Goal: Information Seeking & Learning: Check status

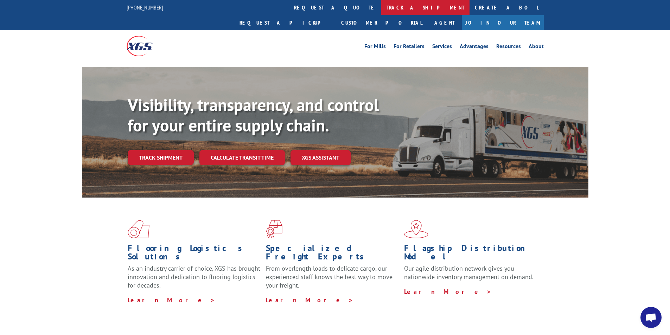
click at [381, 7] on link "track a shipment" at bounding box center [425, 7] width 88 height 15
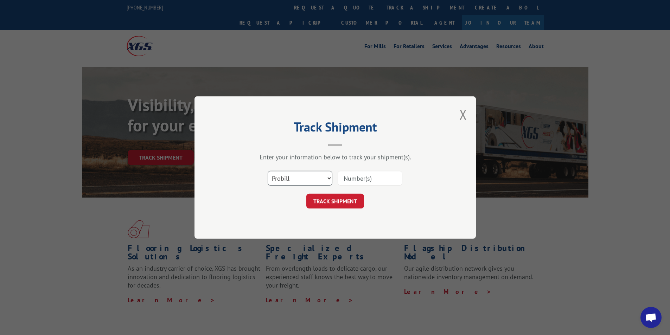
click at [307, 181] on select "Select category... Probill BOL PO" at bounding box center [300, 178] width 65 height 15
select select "bol"
click at [268, 171] on select "Select category... Probill BOL PO" at bounding box center [300, 178] width 65 height 15
click at [350, 178] on input at bounding box center [370, 178] width 65 height 15
paste input "5620283"
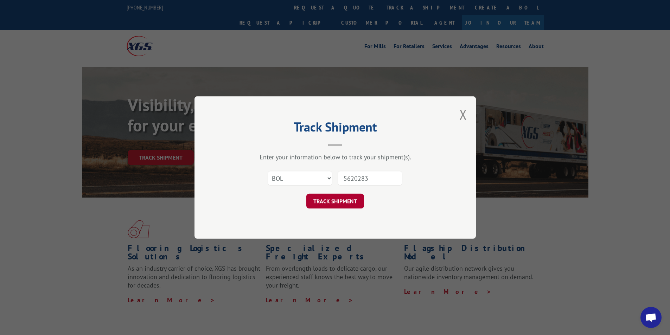
type input "5620283"
click at [350, 203] on button "TRACK SHIPMENT" at bounding box center [335, 201] width 58 height 15
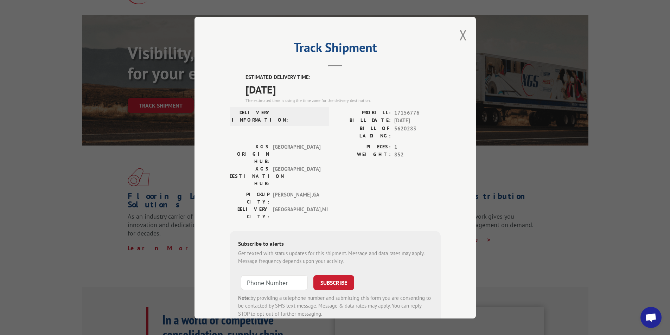
scroll to position [35, 0]
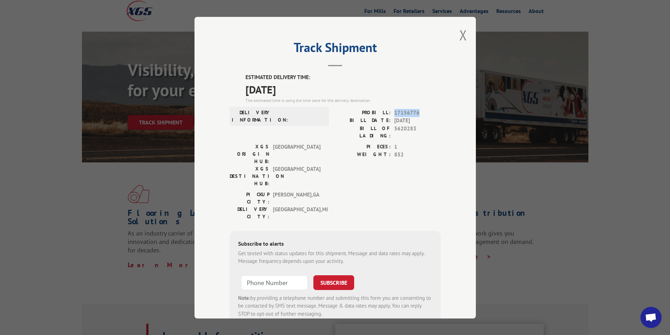
drag, startPoint x: 417, startPoint y: 112, endPoint x: 392, endPoint y: 113, distance: 25.7
click at [394, 113] on span "17156776" at bounding box center [417, 113] width 46 height 8
copy span "17156776"
click at [459, 34] on button "Close modal" at bounding box center [463, 35] width 8 height 19
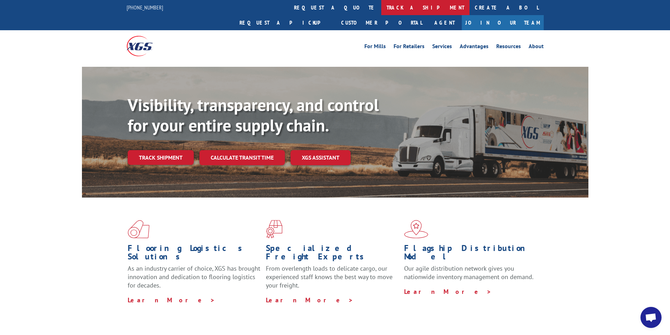
click at [381, 9] on link "track a shipment" at bounding box center [425, 7] width 88 height 15
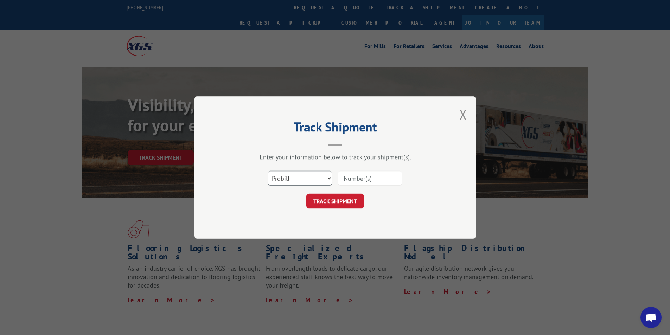
click at [300, 180] on select "Select category... Probill BOL PO" at bounding box center [300, 178] width 65 height 15
click at [268, 171] on select "Select category... Probill BOL PO" at bounding box center [300, 178] width 65 height 15
click at [301, 179] on select "Select category... Probill BOL PO" at bounding box center [300, 178] width 65 height 15
click at [268, 171] on select "Select category... Probill BOL PO" at bounding box center [300, 178] width 65 height 15
click at [308, 181] on select "Select category... Probill BOL PO" at bounding box center [300, 178] width 65 height 15
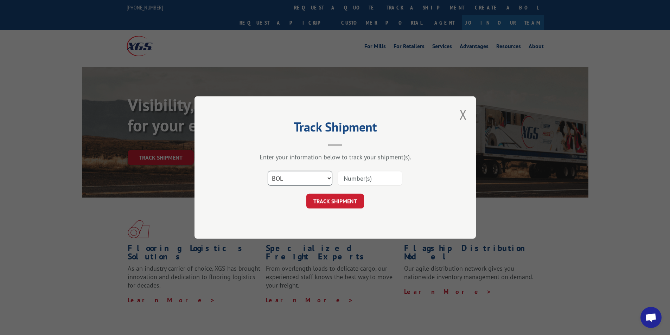
select select "probill"
click at [268, 171] on select "Select category... Probill BOL PO" at bounding box center [300, 178] width 65 height 15
click at [351, 180] on input at bounding box center [370, 178] width 65 height 15
paste input "17156776"
type input "17156776"
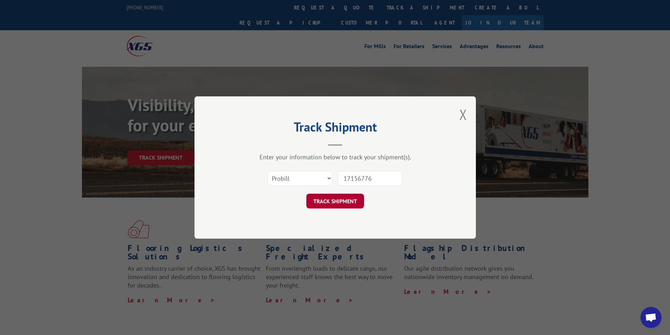
click at [355, 202] on button "TRACK SHIPMENT" at bounding box center [335, 201] width 58 height 15
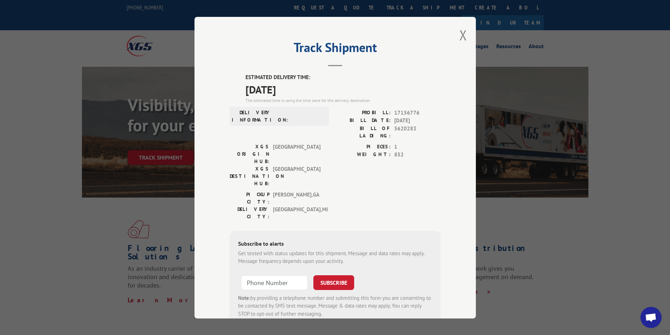
click at [436, 62] on header "Track Shipment" at bounding box center [335, 55] width 211 height 24
click at [461, 36] on button "Close modal" at bounding box center [463, 35] width 8 height 19
